Goal: Book appointment/travel/reservation

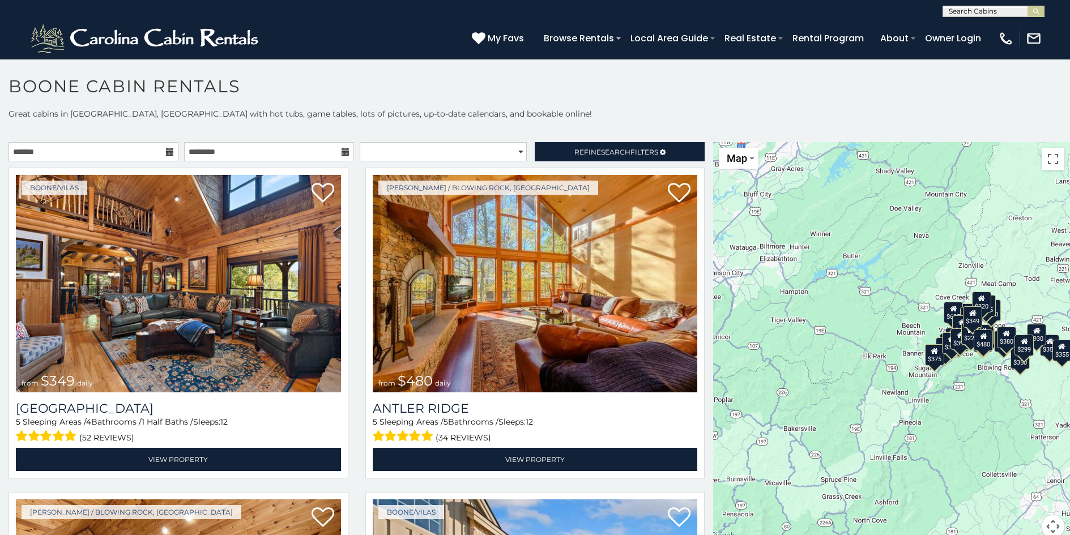
click at [992, 11] on input "text" at bounding box center [992, 13] width 99 height 11
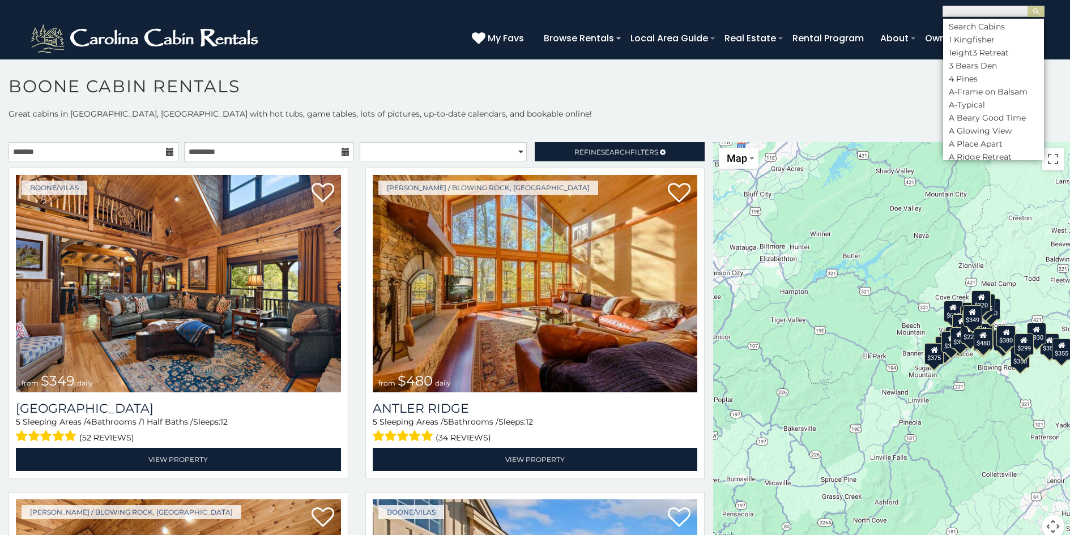
click at [951, 12] on input "text" at bounding box center [992, 12] width 99 height 11
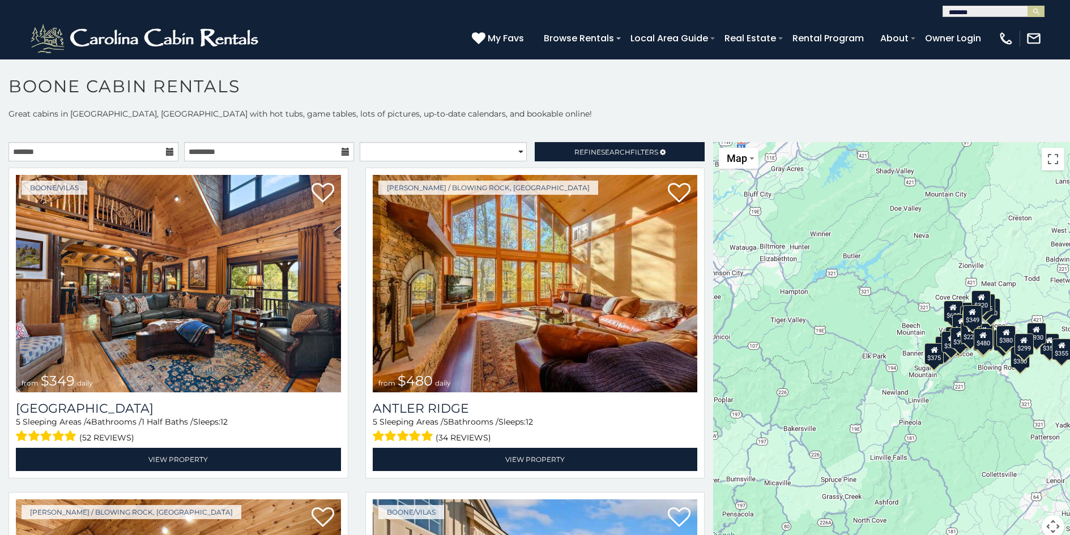
type input "********"
click at [961, 9] on input "text" at bounding box center [992, 12] width 99 height 11
click at [967, 28] on em "Calicozy" at bounding box center [965, 27] width 33 height 10
click at [1036, 13] on img "submit" at bounding box center [1036, 11] width 8 height 8
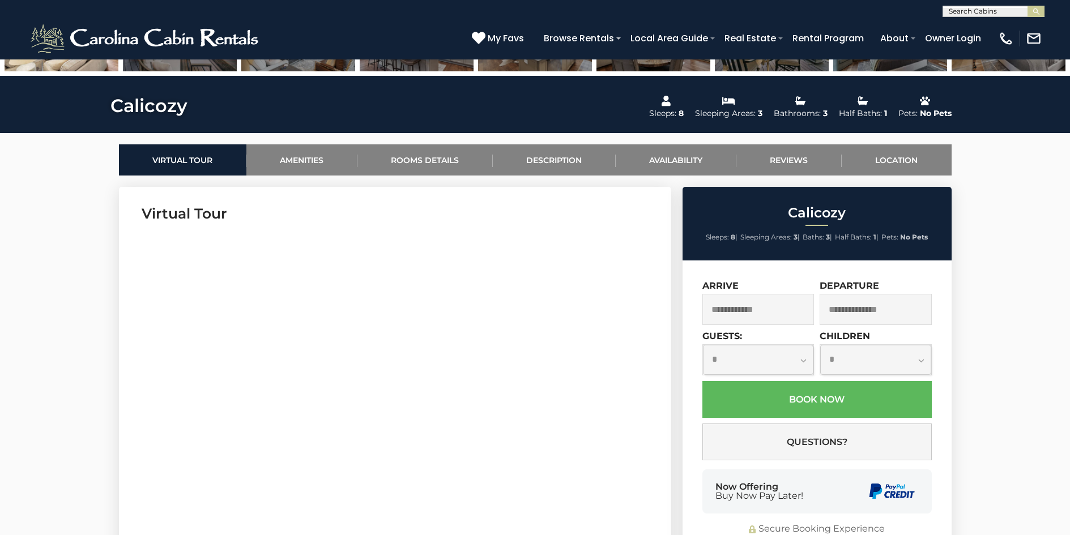
scroll to position [453, 0]
click at [890, 162] on link "Location" at bounding box center [897, 160] width 110 height 31
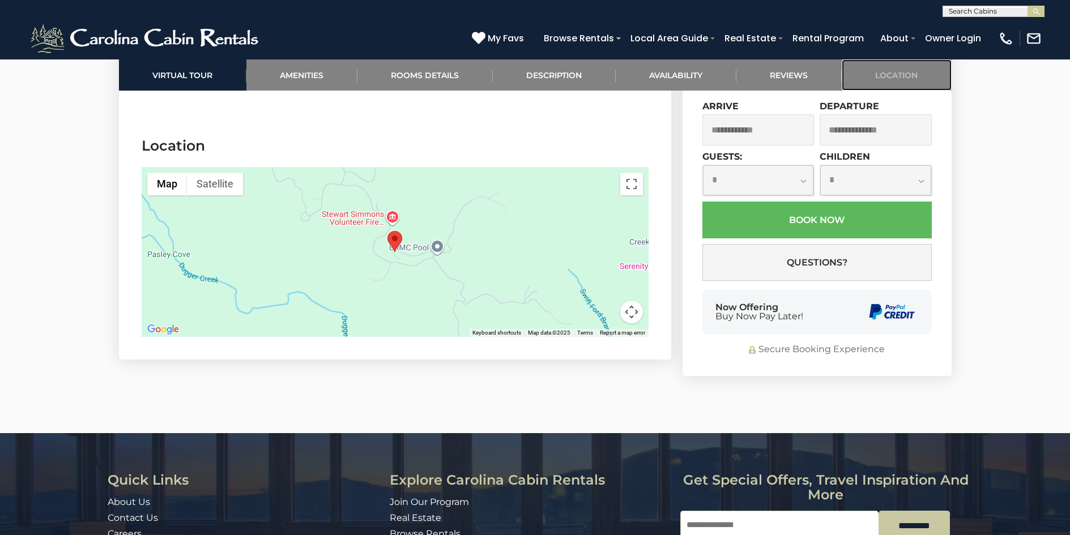
scroll to position [2864, 0]
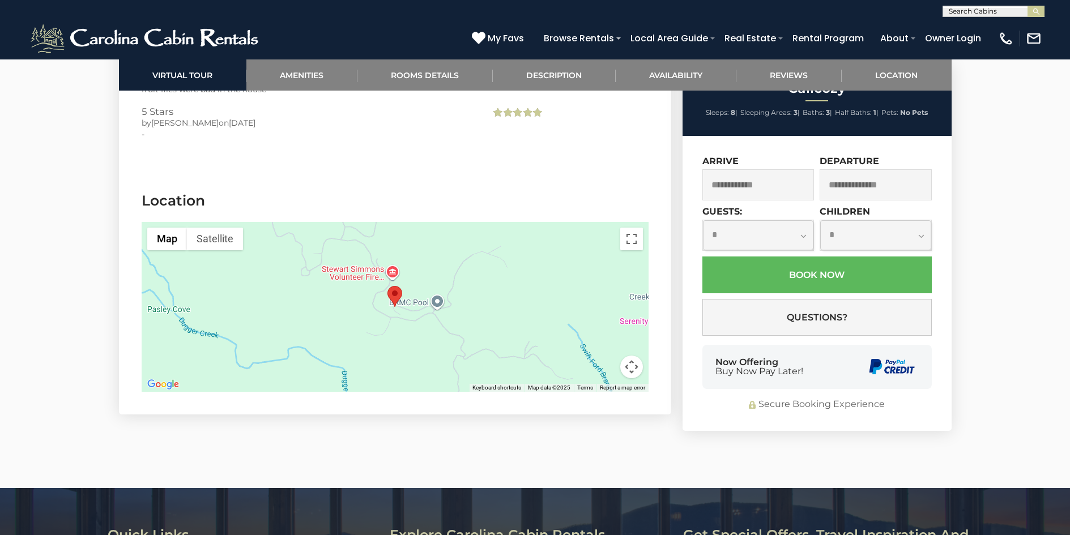
click at [388, 286] on area "Calicozy" at bounding box center [388, 286] width 0 height 0
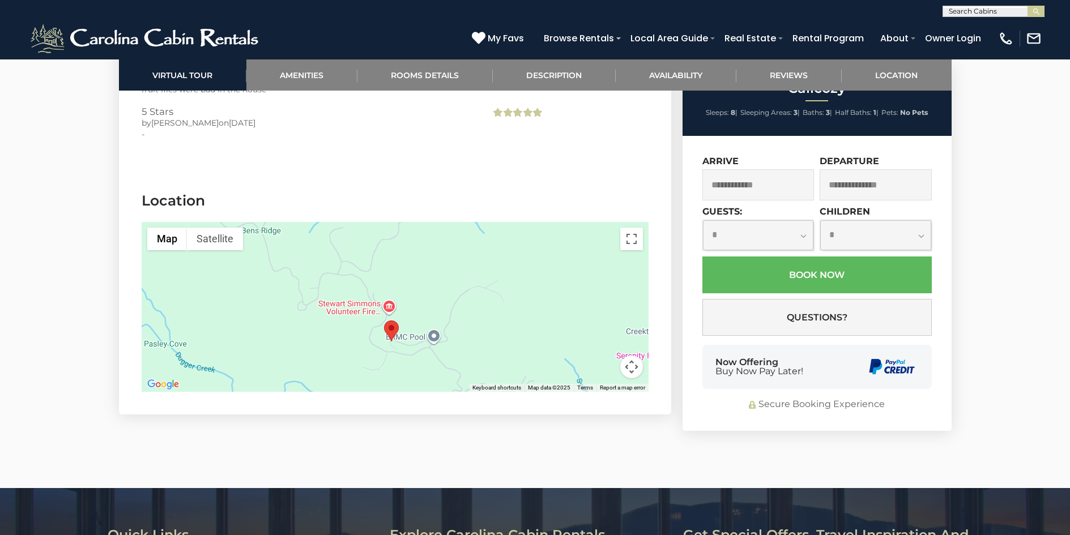
drag, startPoint x: 471, startPoint y: 296, endPoint x: 467, endPoint y: 328, distance: 32.6
click at [467, 328] on div at bounding box center [395, 307] width 507 height 170
